Goal: Navigation & Orientation: Understand site structure

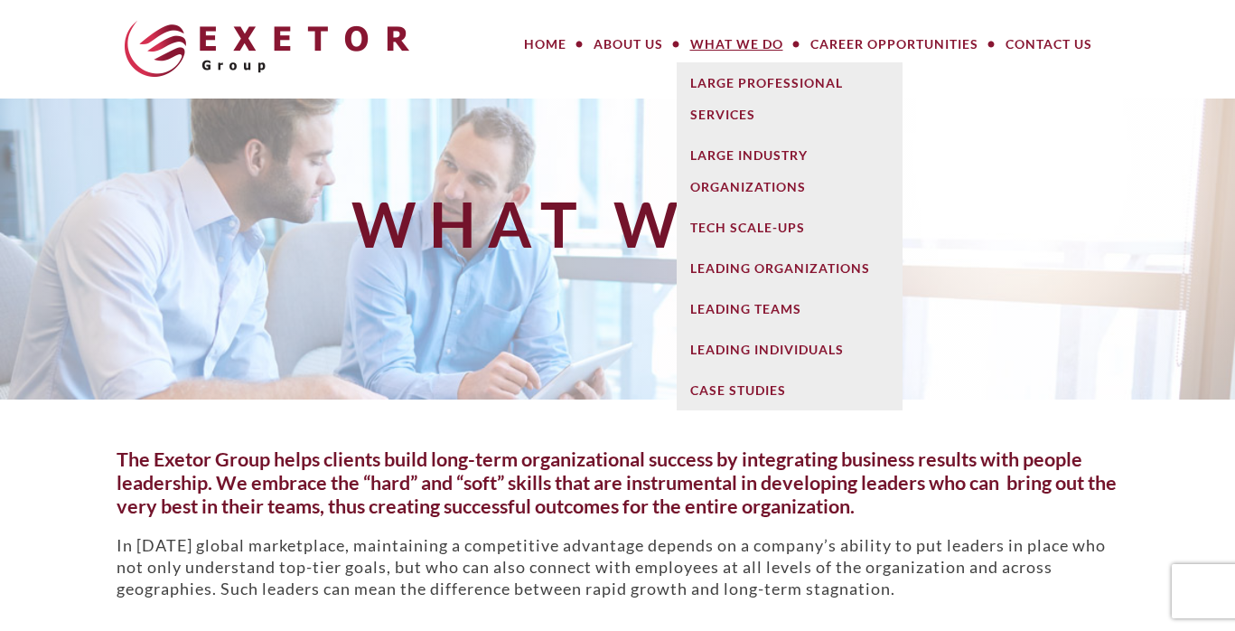
click at [717, 38] on link "What We Do" at bounding box center [737, 44] width 120 height 36
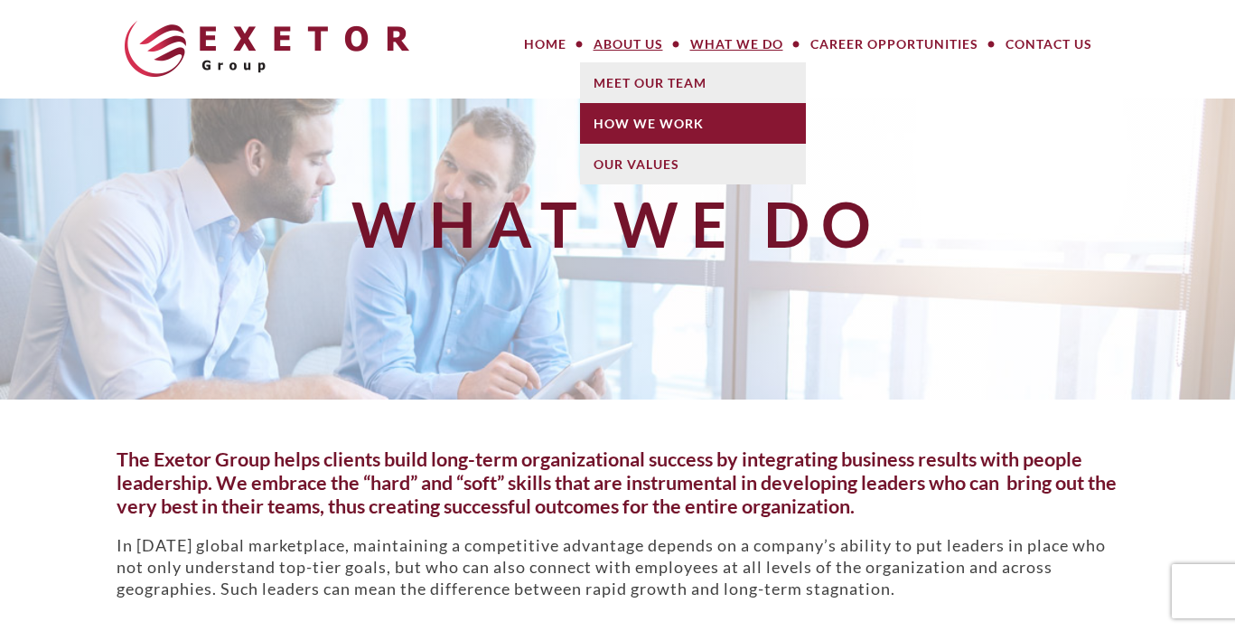
click at [632, 125] on link "How We Work" at bounding box center [693, 123] width 226 height 41
